Goal: Check status: Check status

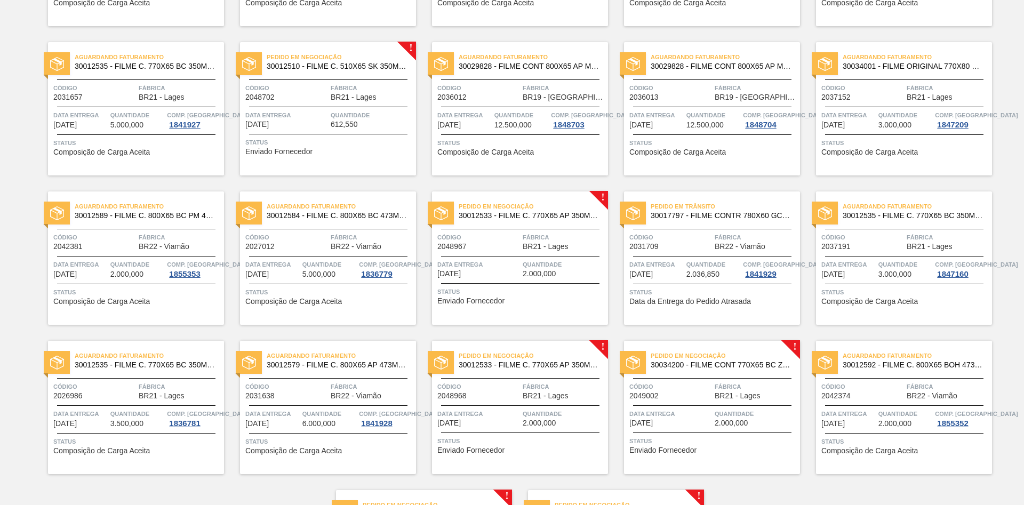
scroll to position [810, 0]
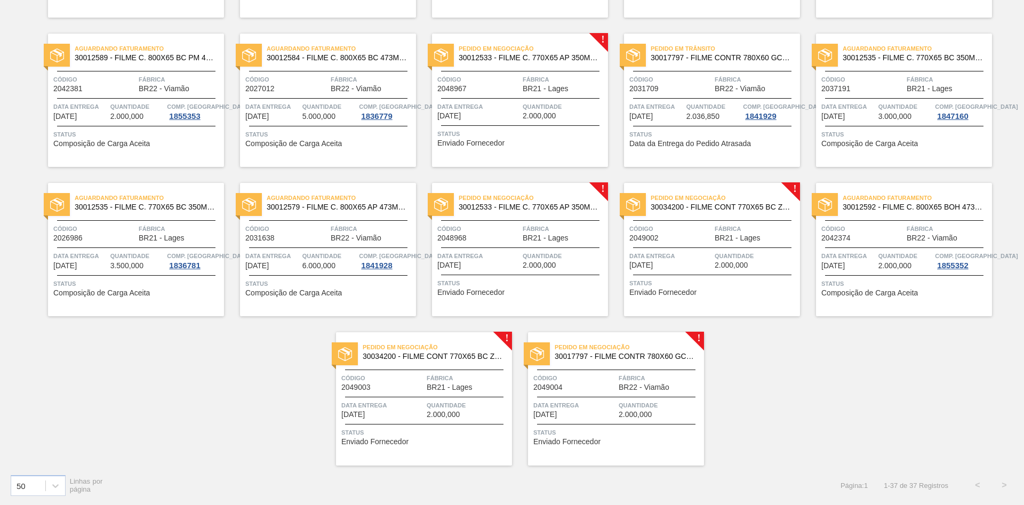
click at [496, 82] on span "Código" at bounding box center [478, 79] width 83 height 11
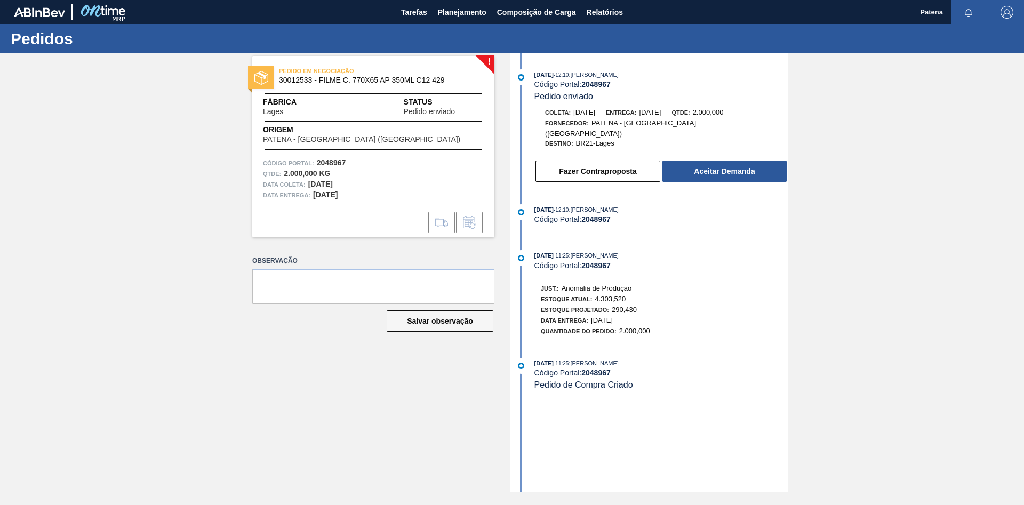
click at [244, 371] on div "! PEDIDO EM NEGOCIAÇÃO 30012533 - FILME C. 770X65 AP 350ML C12 429 Fábrica Lage…" at bounding box center [365, 272] width 258 height 438
click at [462, 10] on span "Planejamento" at bounding box center [462, 12] width 49 height 13
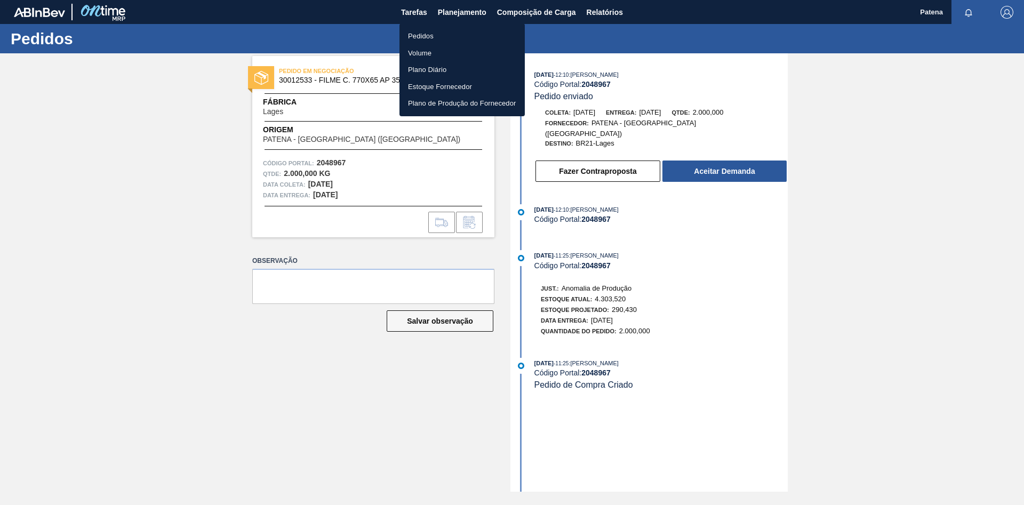
click at [460, 31] on li "Pedidos" at bounding box center [461, 36] width 125 height 17
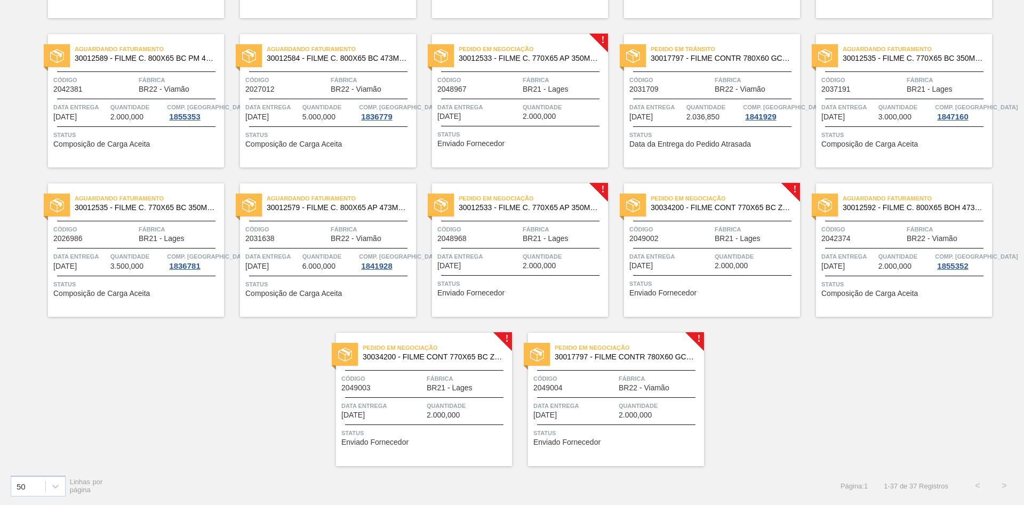
scroll to position [810, 0]
click at [527, 245] on div "Pedido em Negociação 30012533 - FILME C. 770X65 AP 350ML C12 429 Código 2048968…" at bounding box center [520, 249] width 176 height 133
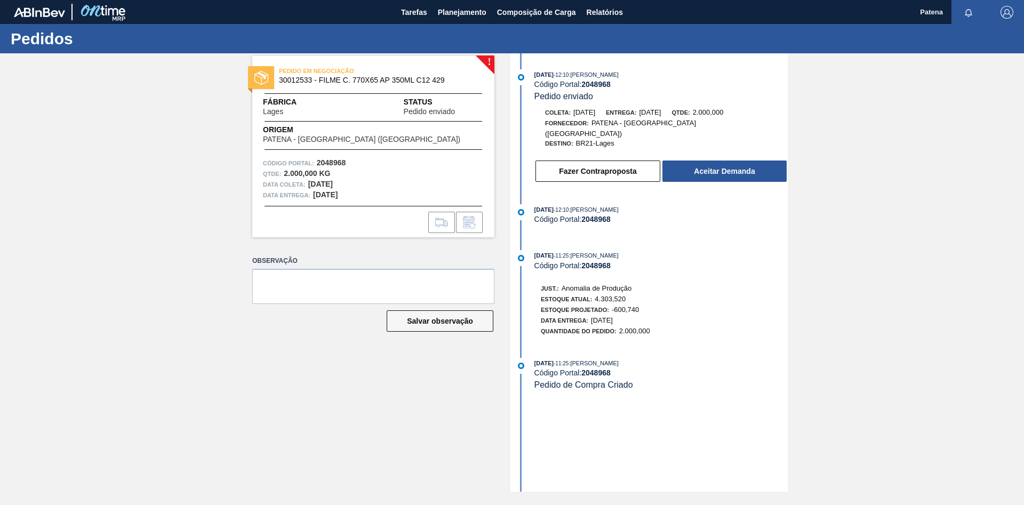
click at [320, 381] on div "! PEDIDO EM NEGOCIAÇÃO 30012533 - FILME C. 770X65 AP 350ML C12 429 Fábrica Lage…" at bounding box center [365, 272] width 258 height 438
click at [458, 15] on span "Planejamento" at bounding box center [462, 12] width 49 height 13
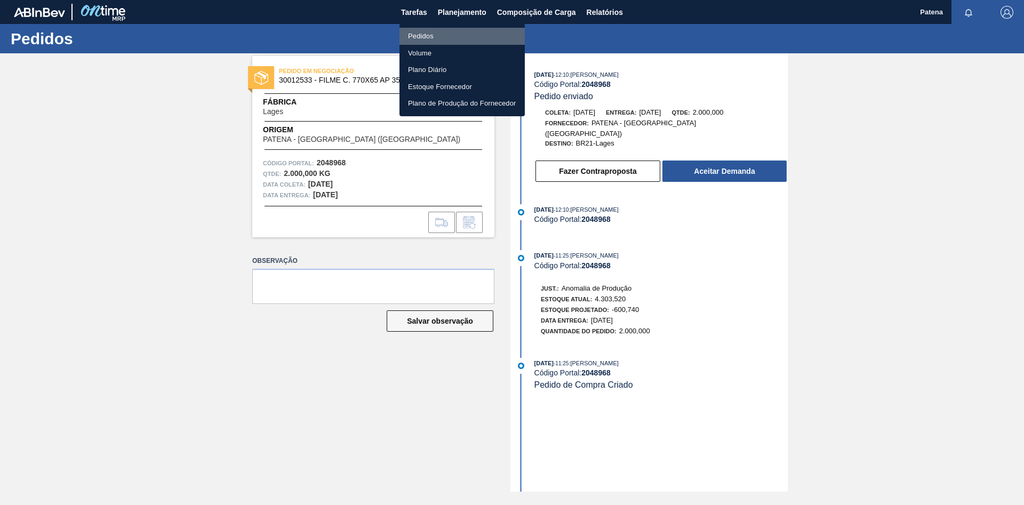
click at [454, 33] on li "Pedidos" at bounding box center [461, 36] width 125 height 17
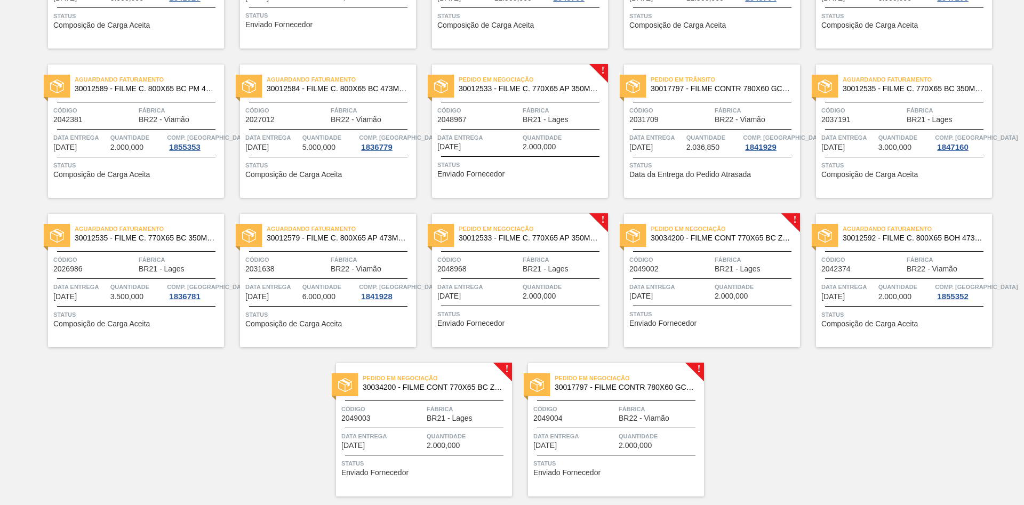
scroll to position [810, 0]
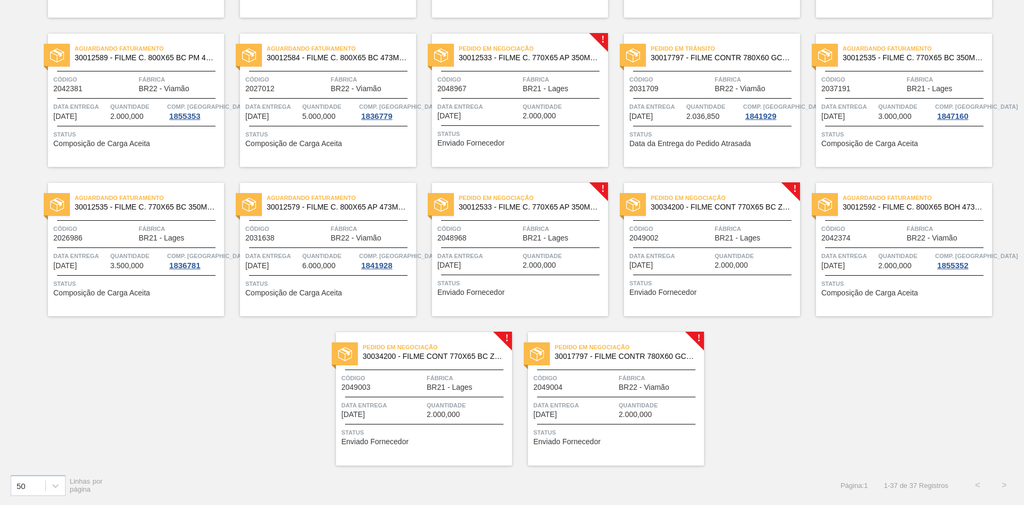
click at [678, 252] on span "Data Entrega" at bounding box center [670, 256] width 83 height 11
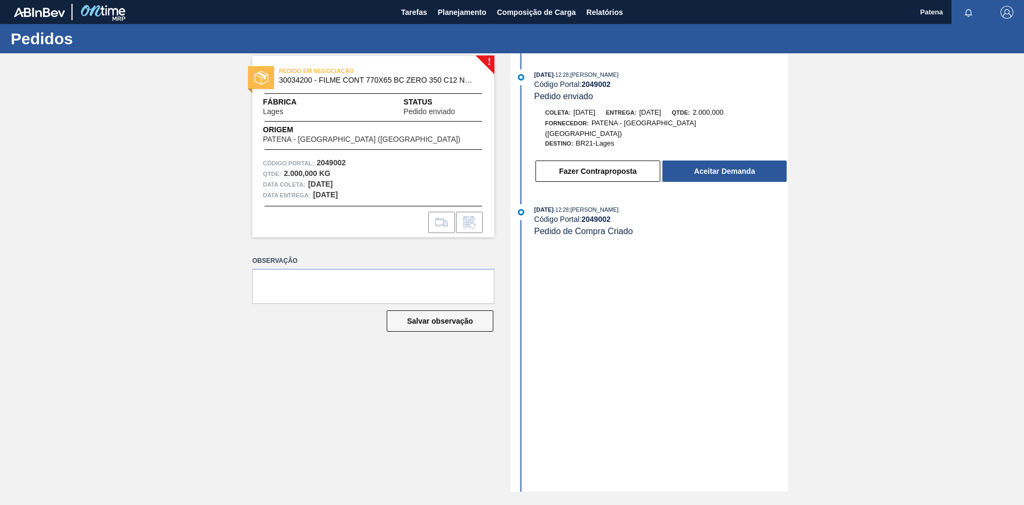
click at [416, 404] on div "! PEDIDO EM NEGOCIAÇÃO 30034200 - FILME CONT 770X65 BC ZERO 350 C12 NF25 Fábric…" at bounding box center [365, 272] width 258 height 438
click at [458, 13] on span "Planejamento" at bounding box center [462, 12] width 49 height 13
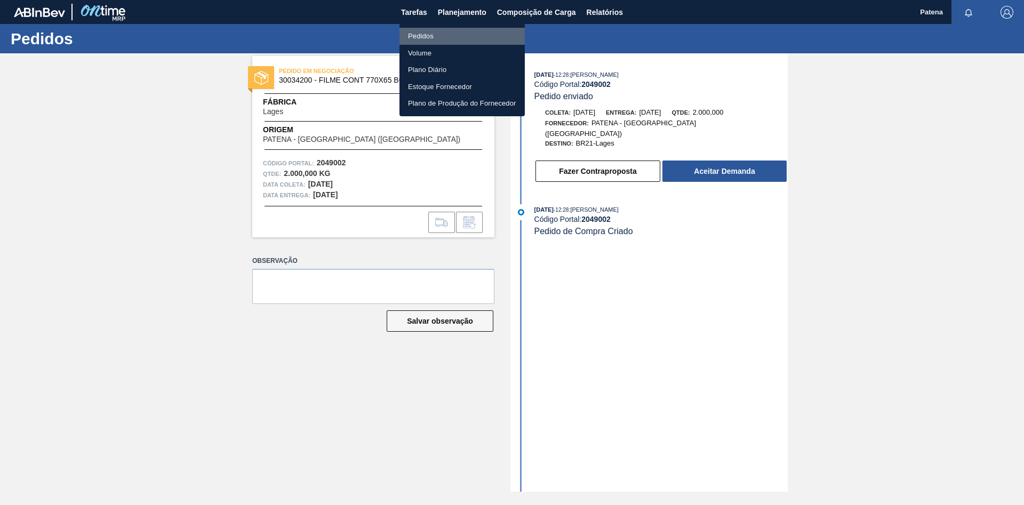
click at [456, 38] on li "Pedidos" at bounding box center [461, 36] width 125 height 17
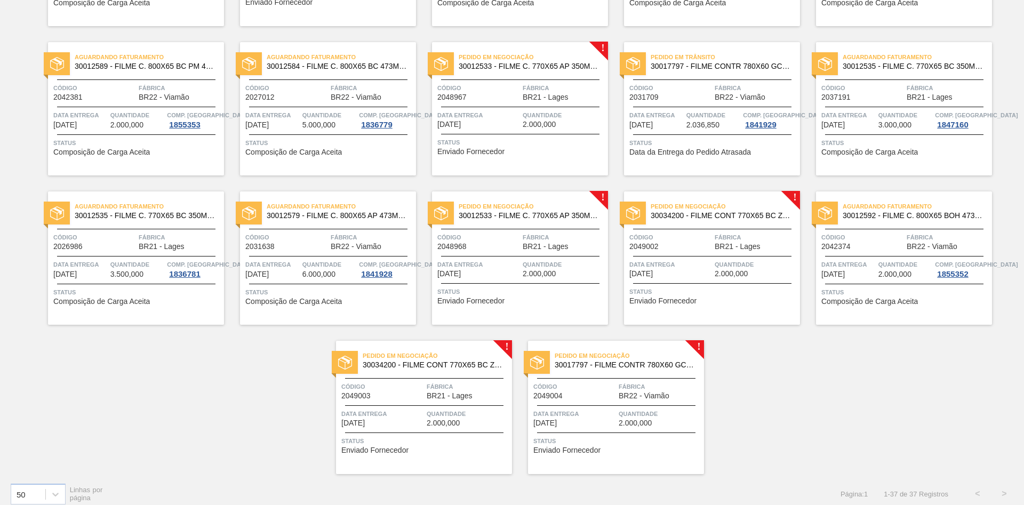
scroll to position [810, 0]
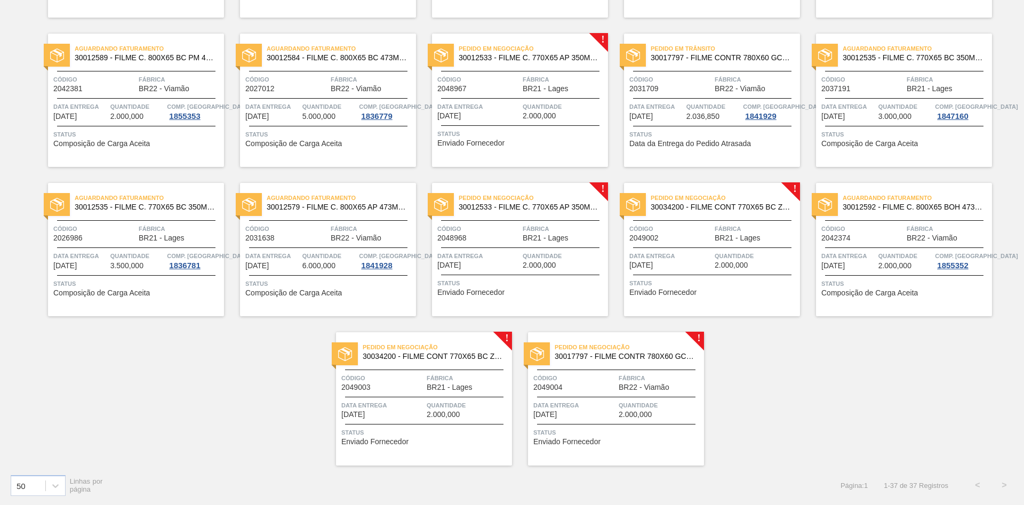
click at [453, 391] on div "Pedido em Negociação 30034200 - FILME CONT 770X65 BC ZERO 350 C12 NF25 Código 2…" at bounding box center [424, 398] width 176 height 133
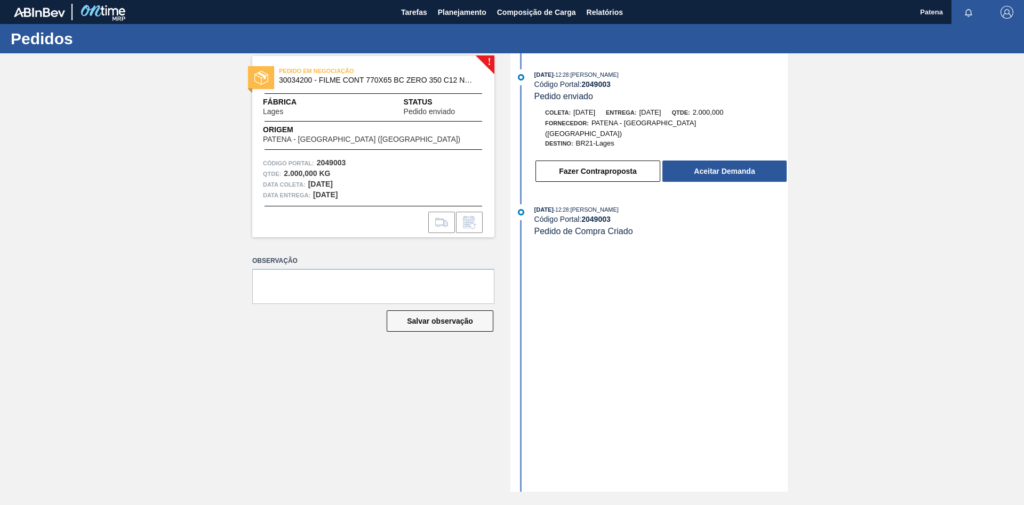
click at [382, 440] on div "! PEDIDO EM NEGOCIAÇÃO 30034200 - FILME CONT 770X65 BC ZERO 350 C12 NF25 Fábric…" at bounding box center [365, 272] width 258 height 438
click at [449, 11] on span "Planejamento" at bounding box center [462, 12] width 49 height 13
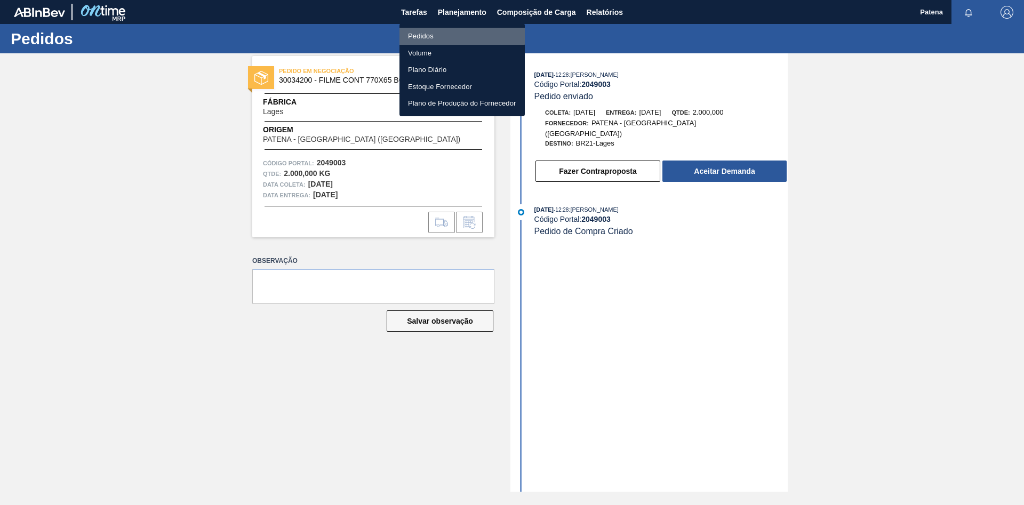
click at [453, 35] on li "Pedidos" at bounding box center [461, 36] width 125 height 17
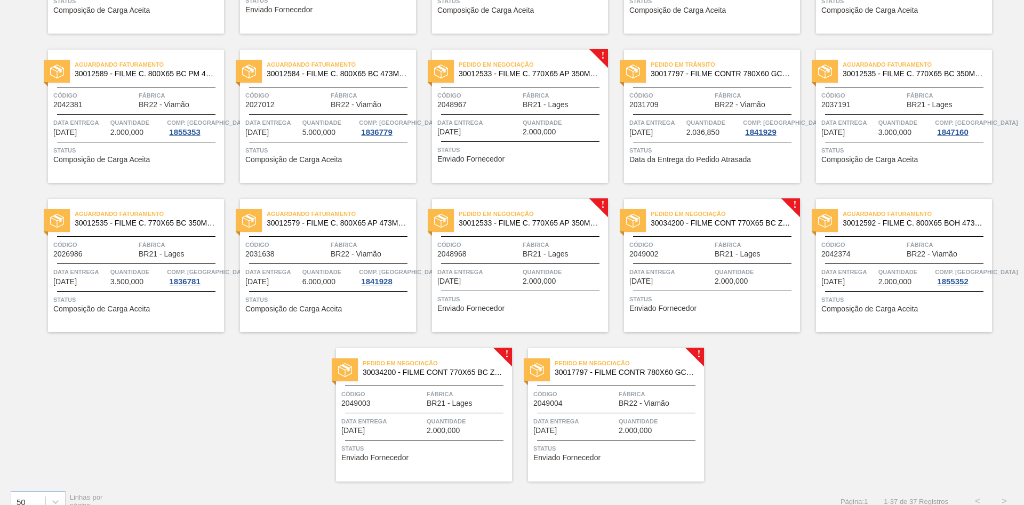
scroll to position [810, 0]
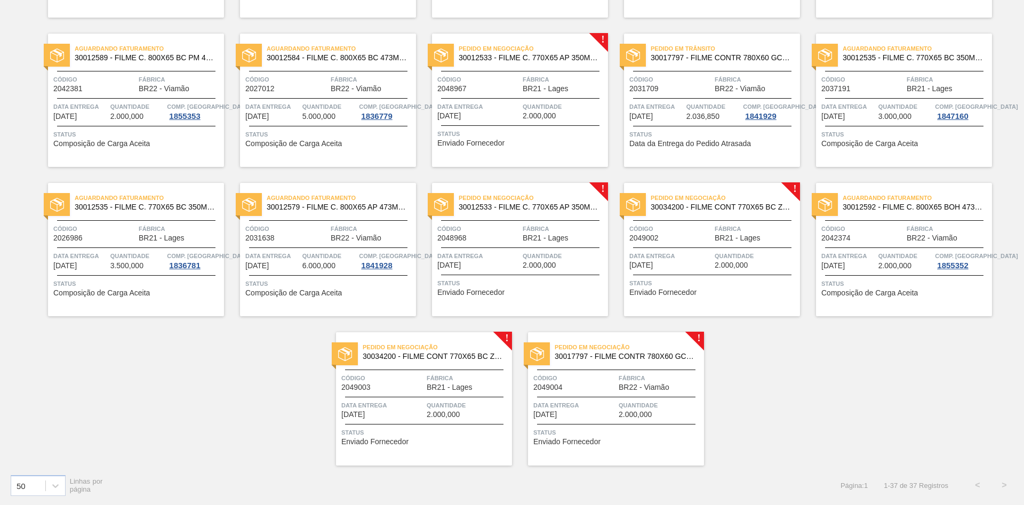
click at [628, 385] on span "BR22 - Viamão" at bounding box center [643, 387] width 51 height 8
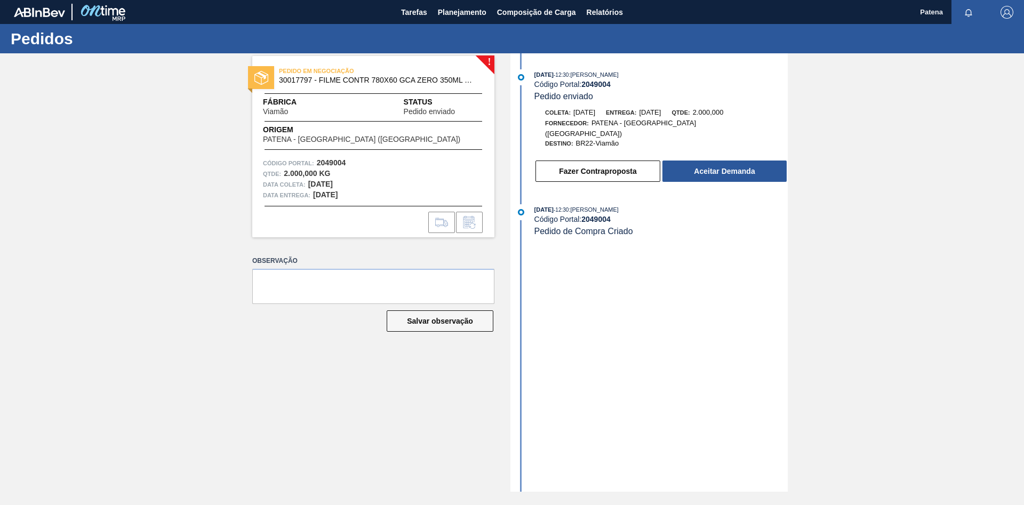
click at [401, 418] on div "! PEDIDO EM NEGOCIAÇÃO 30017797 - FILME CONTR 780X60 GCA ZERO 350ML NIV22 Fábri…" at bounding box center [365, 272] width 258 height 438
click at [456, 15] on span "Planejamento" at bounding box center [462, 12] width 49 height 13
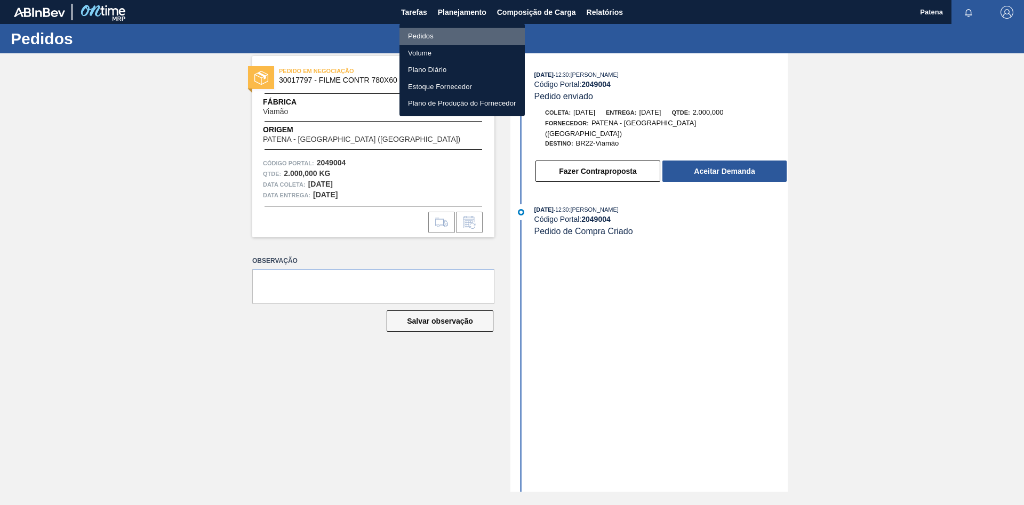
click at [421, 31] on li "Pedidos" at bounding box center [461, 36] width 125 height 17
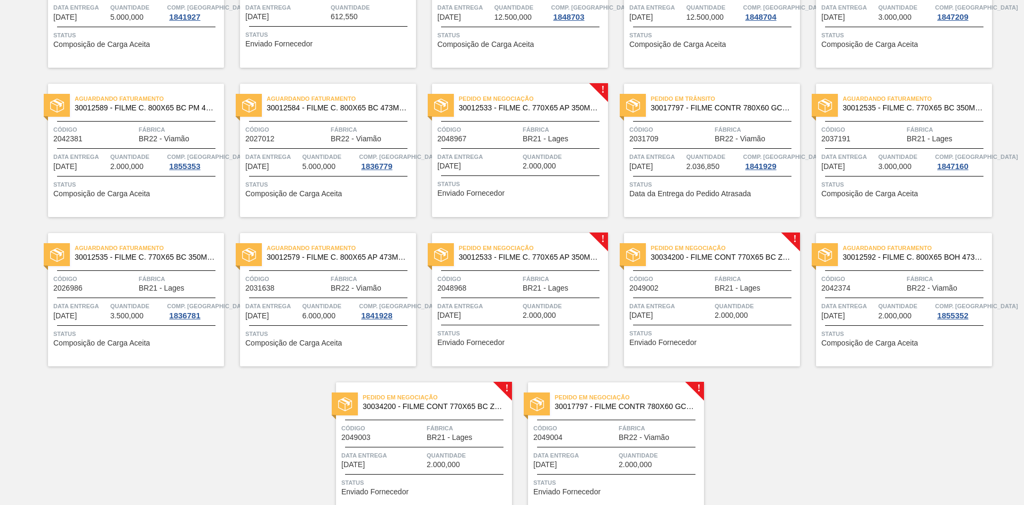
scroll to position [761, 0]
